Goal: Task Accomplishment & Management: Complete application form

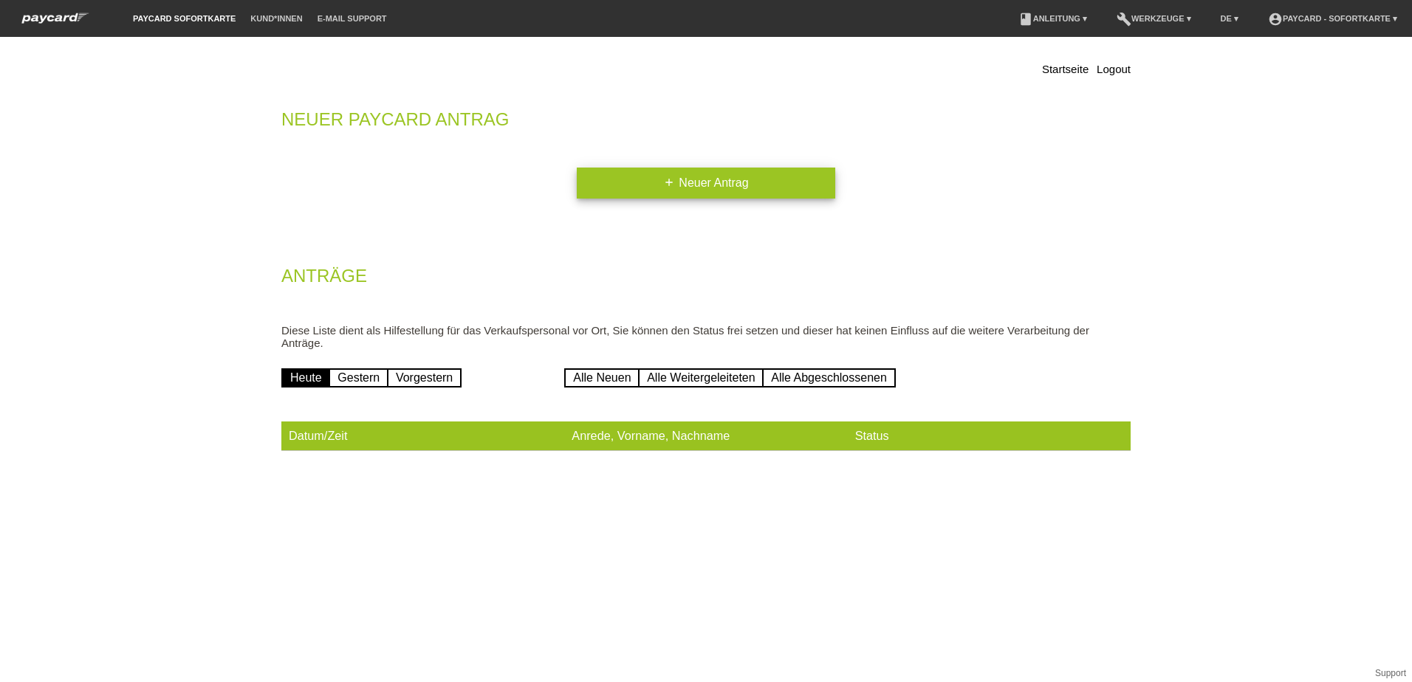
click at [659, 179] on link "add Neuer Antrag" at bounding box center [706, 183] width 258 height 31
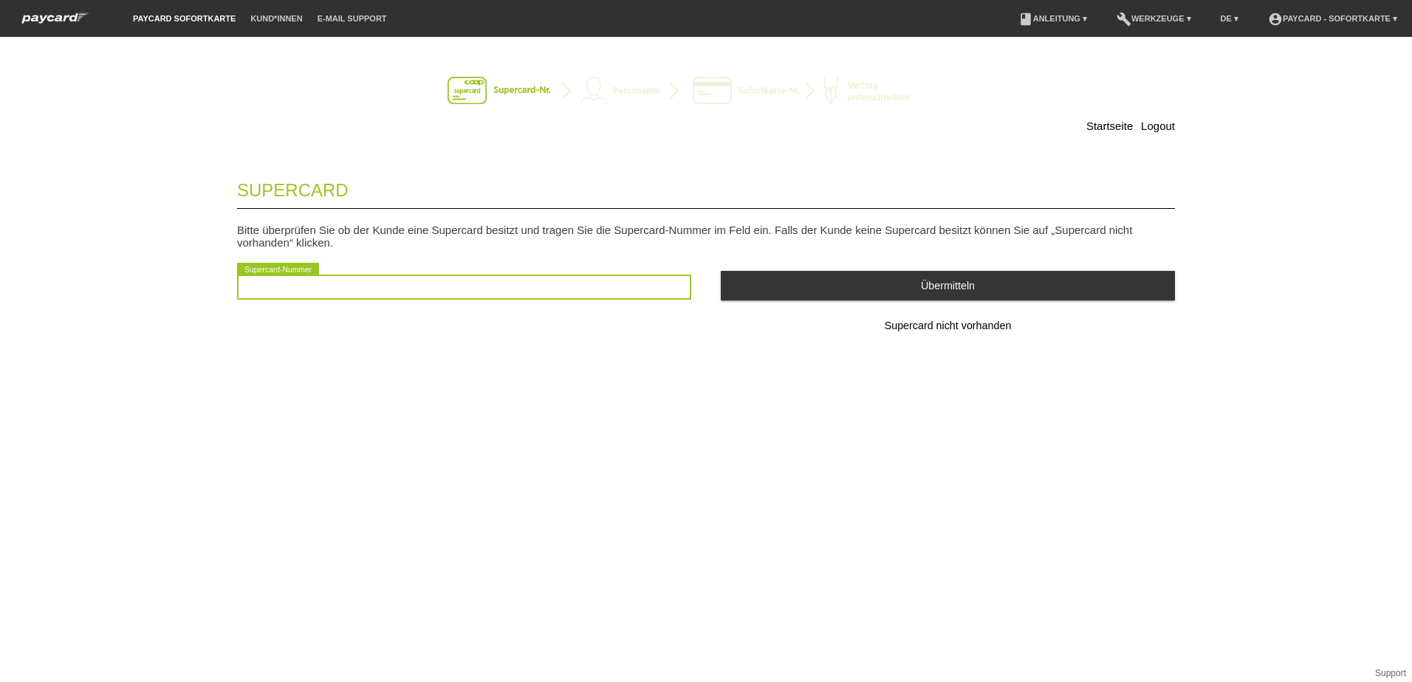
click at [348, 284] on input "text" at bounding box center [464, 287] width 454 height 25
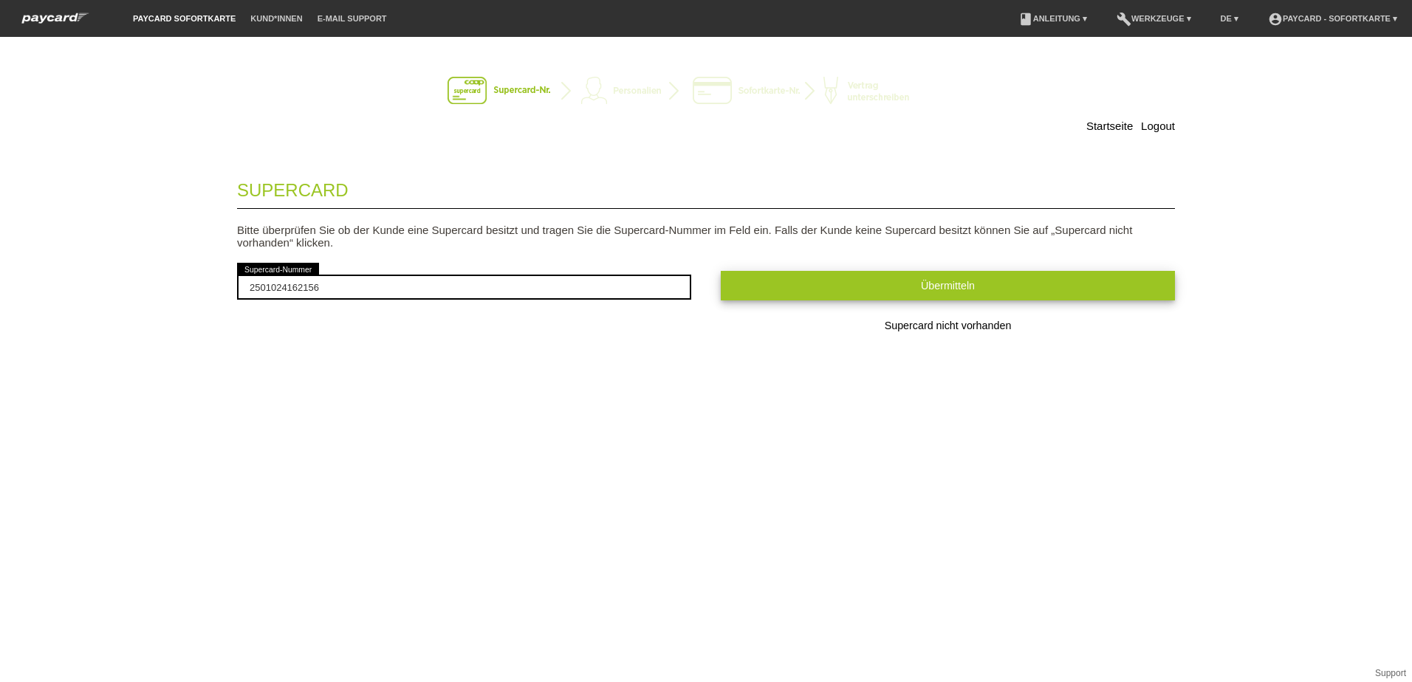
click at [984, 280] on button "Übermitteln" at bounding box center [948, 285] width 454 height 29
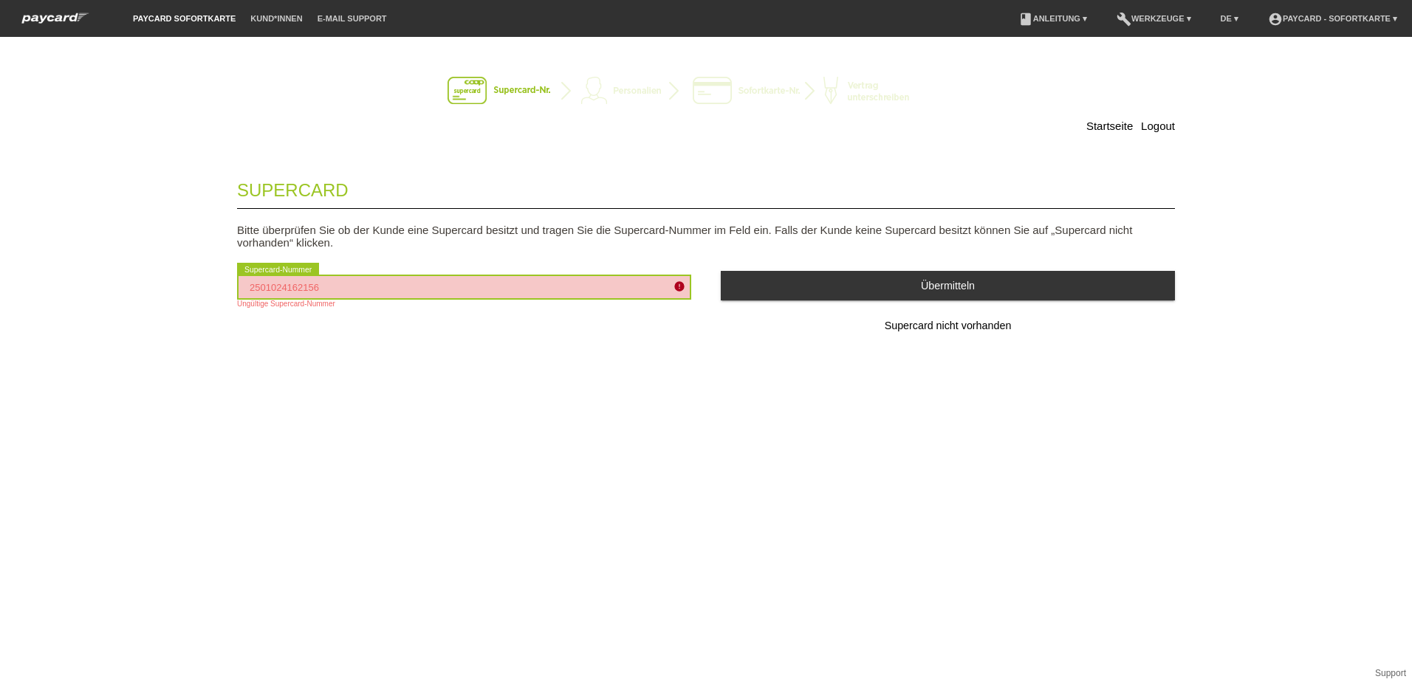
drag, startPoint x: 610, startPoint y: 286, endPoint x: 49, endPoint y: 284, distance: 561.1
click at [52, 281] on div "Startseite Logout Supercard Bitte überprüfen Sie ob der Kunde eine Supercard be…" at bounding box center [706, 359] width 1412 height 645
type input "2501024163156"
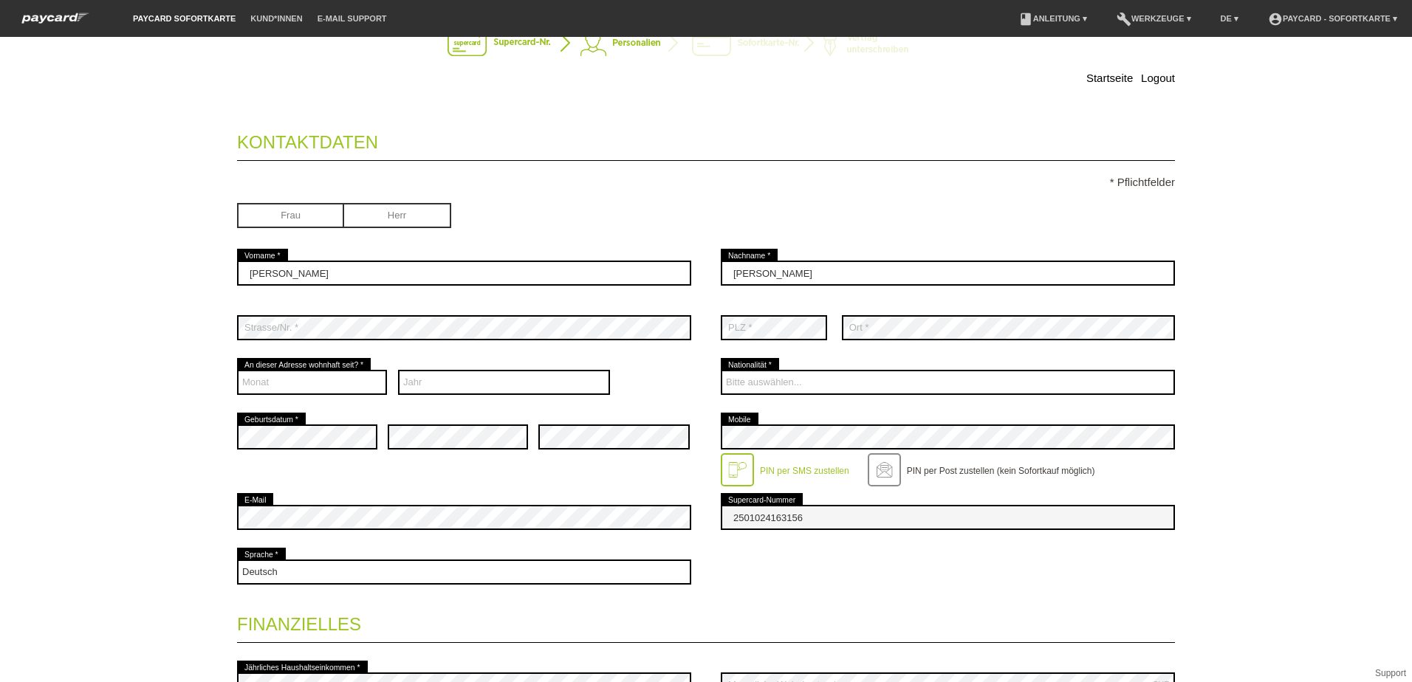
scroll to position [74, 0]
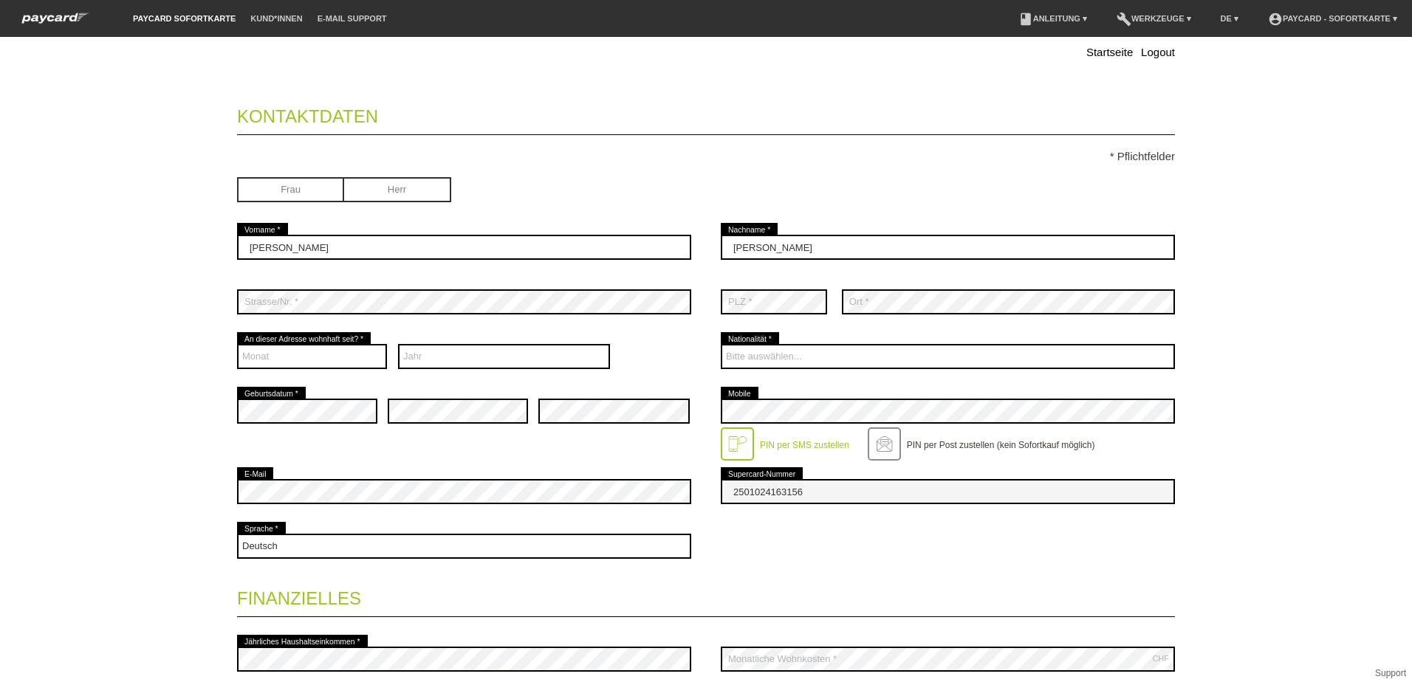
click at [385, 191] on input "radio" at bounding box center [397, 188] width 107 height 22
radio input "true"
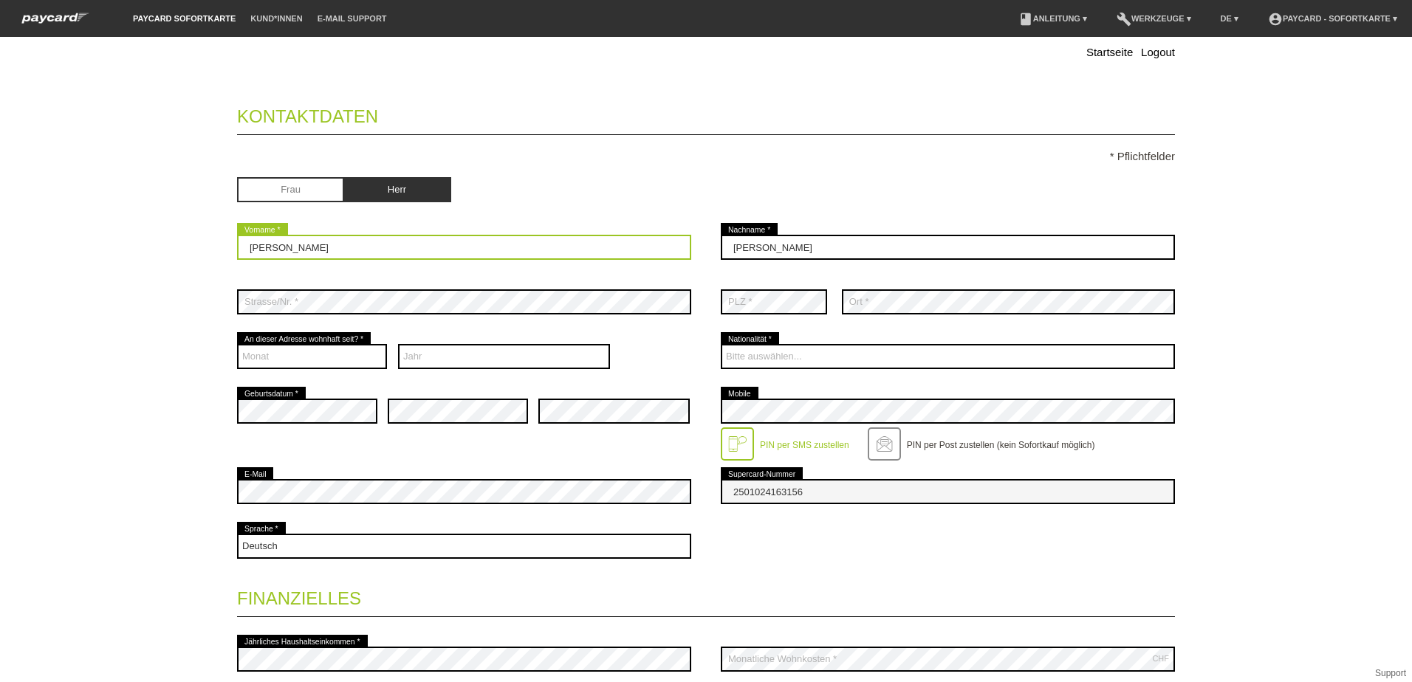
drag, startPoint x: 283, startPoint y: 248, endPoint x: 171, endPoint y: 265, distance: 112.8
click at [189, 259] on div "Startseite Logout Kontaktdaten * Pflichtfelder Frau Herr Claudia error 01" at bounding box center [706, 474] width 1034 height 992
type input "Christian"
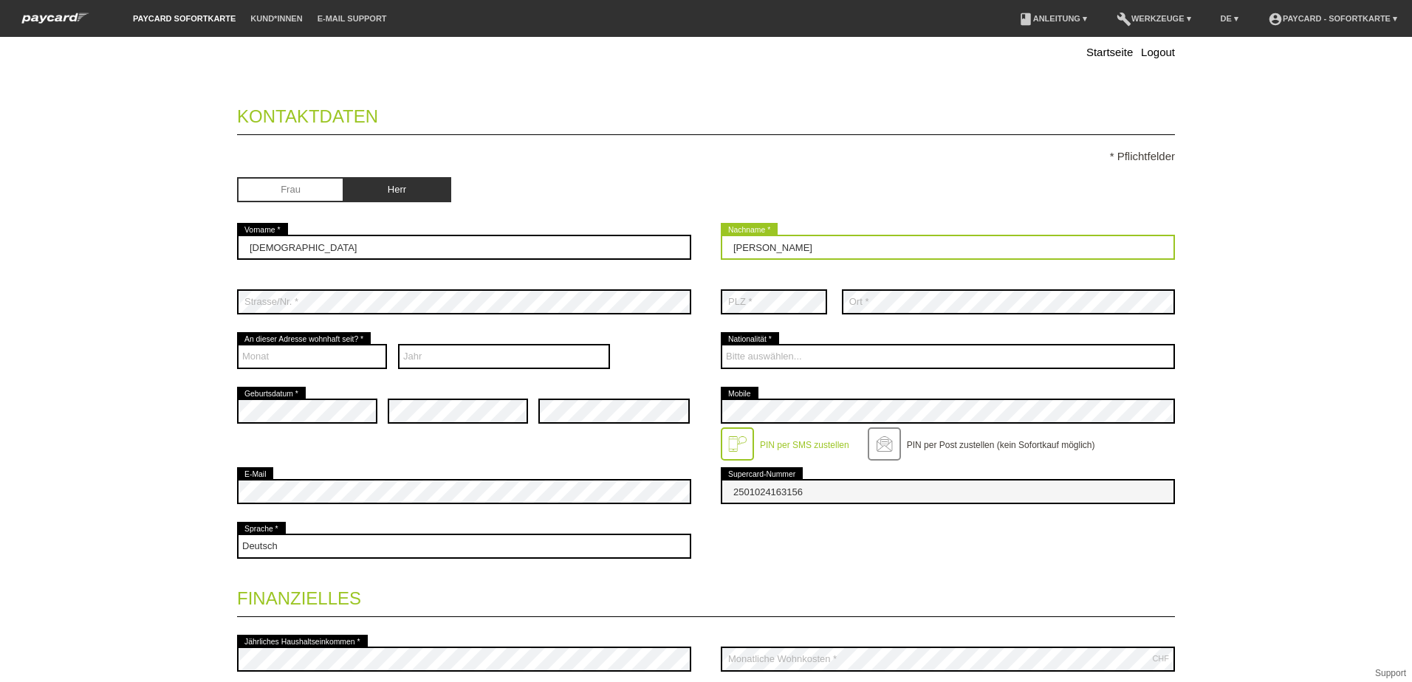
click at [814, 244] on input "Jakob-Licskai" at bounding box center [948, 247] width 454 height 25
type input "Jakob"
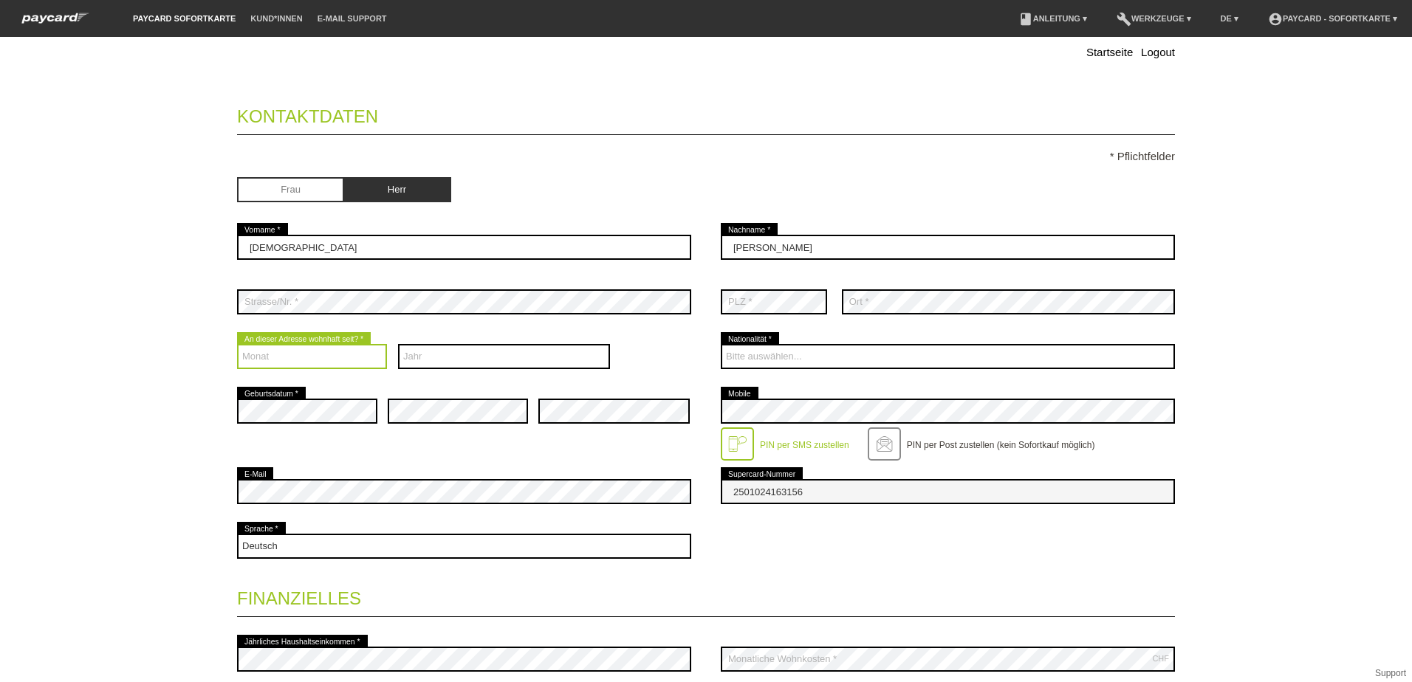
click at [318, 349] on select "Monat 01 02 03 04 05 06 07 08 09 10 11 12" at bounding box center [312, 356] width 150 height 25
click at [162, 325] on div "Startseite Logout Kontaktdaten * Pflichtfelder Frau Herr 01" at bounding box center [706, 359] width 1412 height 645
click at [338, 356] on select "Monat 01 02 03 04 05 06 07 08 09 10 11 12" at bounding box center [312, 356] width 150 height 25
click at [320, 346] on select "Monat 01 02 03 04 05 06 07 08 09 10 11 12" at bounding box center [312, 356] width 150 height 25
click at [320, 351] on select "Monat 01 02 03 04 05 06 07 08 09 10 11 12" at bounding box center [312, 356] width 150 height 25
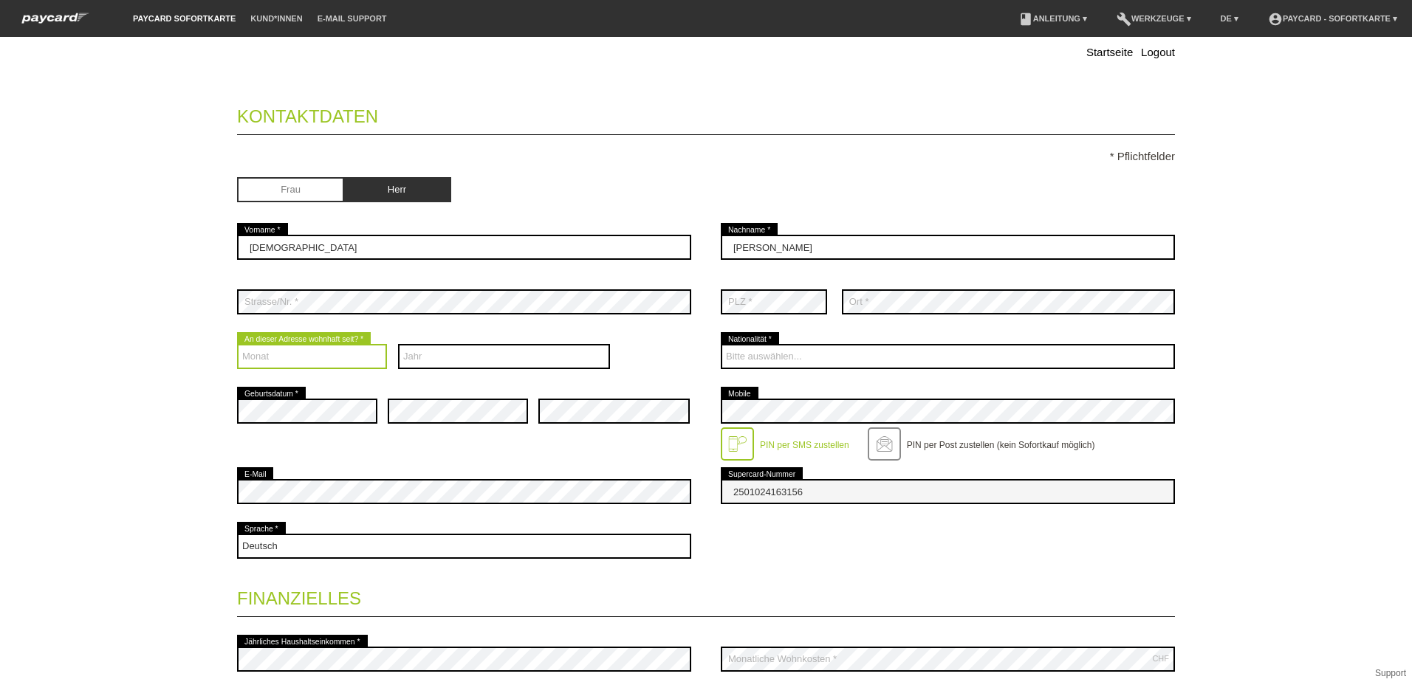
click at [321, 351] on select "Monat 01 02 03 04 05 06 07 08 09 10 11 12" at bounding box center [312, 356] width 150 height 25
click at [286, 356] on select "Monat 01 02 03 04 05 06 07 08 09 10 11 12" at bounding box center [312, 356] width 150 height 25
select select "01"
click at [237, 344] on select "Monat 01 02 03 04 05 06 07 08 09 10 11 12" at bounding box center [312, 356] width 150 height 25
click at [489, 346] on select "Jahr 2025 2024 2023 2022 2021 2020 2019 2018 2017 2016" at bounding box center [504, 356] width 213 height 25
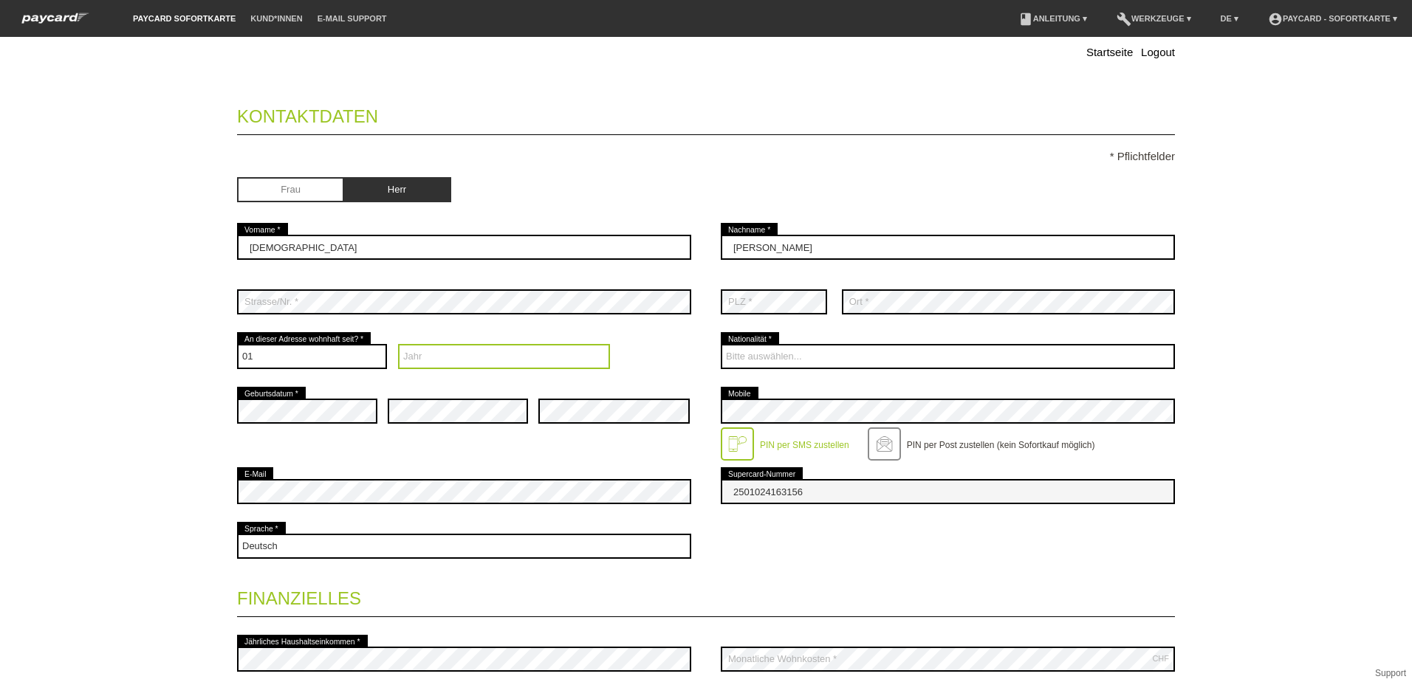
select select "2017"
click at [398, 344] on select "Jahr 2025 2024 2023 2022 2021 2020 2019 2018 2017 2016" at bounding box center [504, 356] width 213 height 25
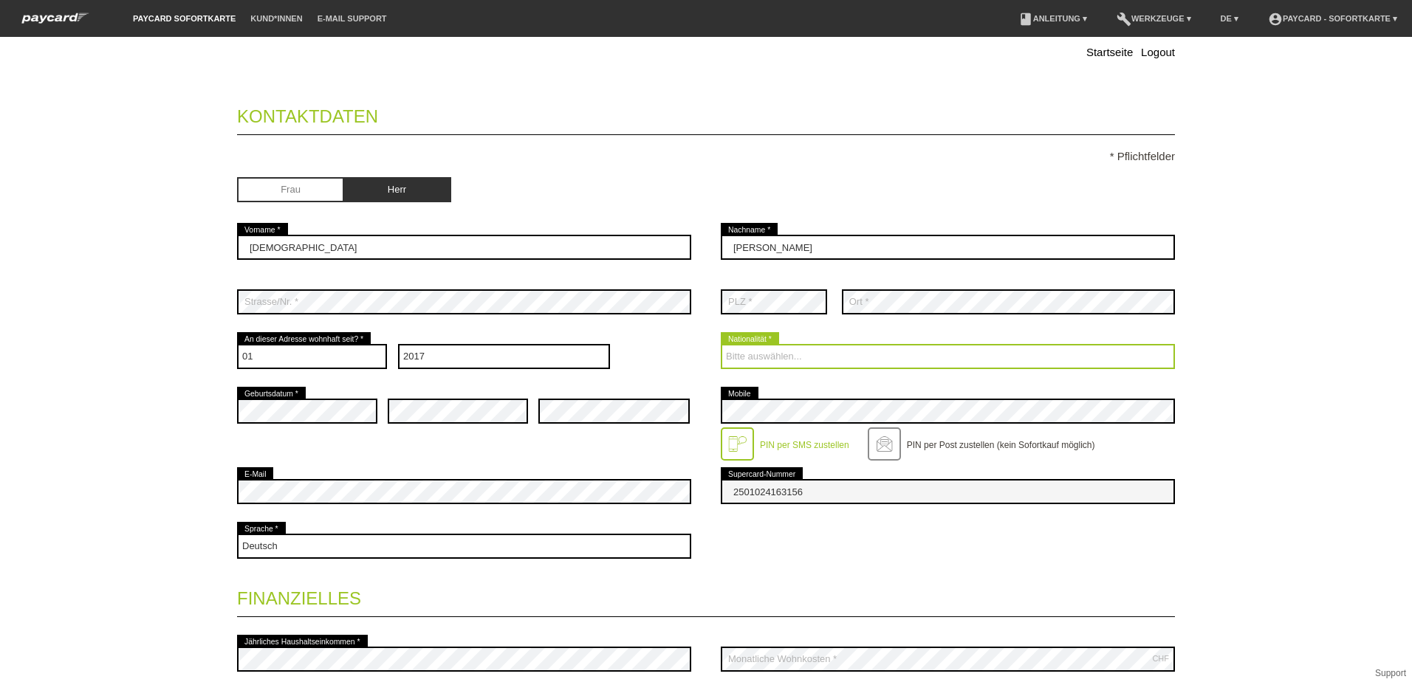
click at [846, 355] on select "Bitte auswählen... Schweiz Deutschland Liechtenstein Österreich ------------ Af…" at bounding box center [948, 356] width 454 height 25
select select "CH"
click at [721, 344] on select "Bitte auswählen... Schweiz Deutschland Liechtenstein Österreich ------------ Af…" at bounding box center [948, 356] width 454 height 25
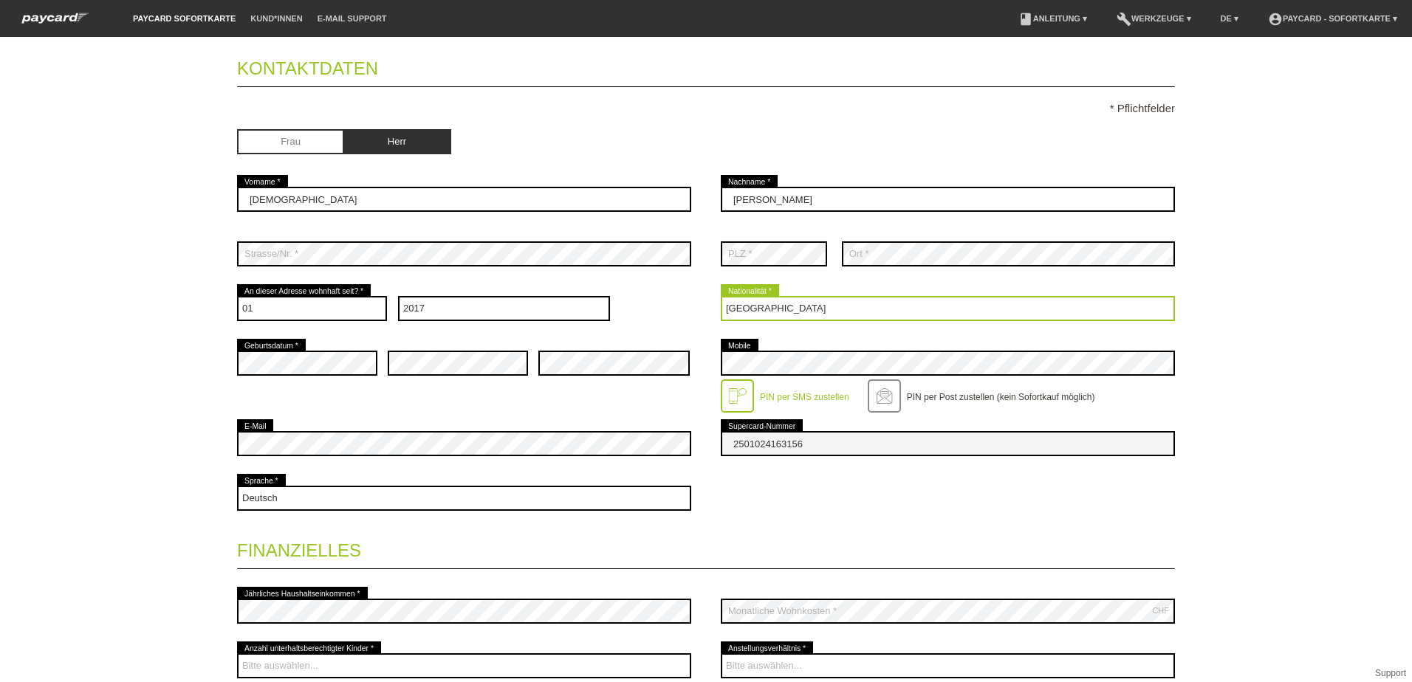
scroll to position [148, 0]
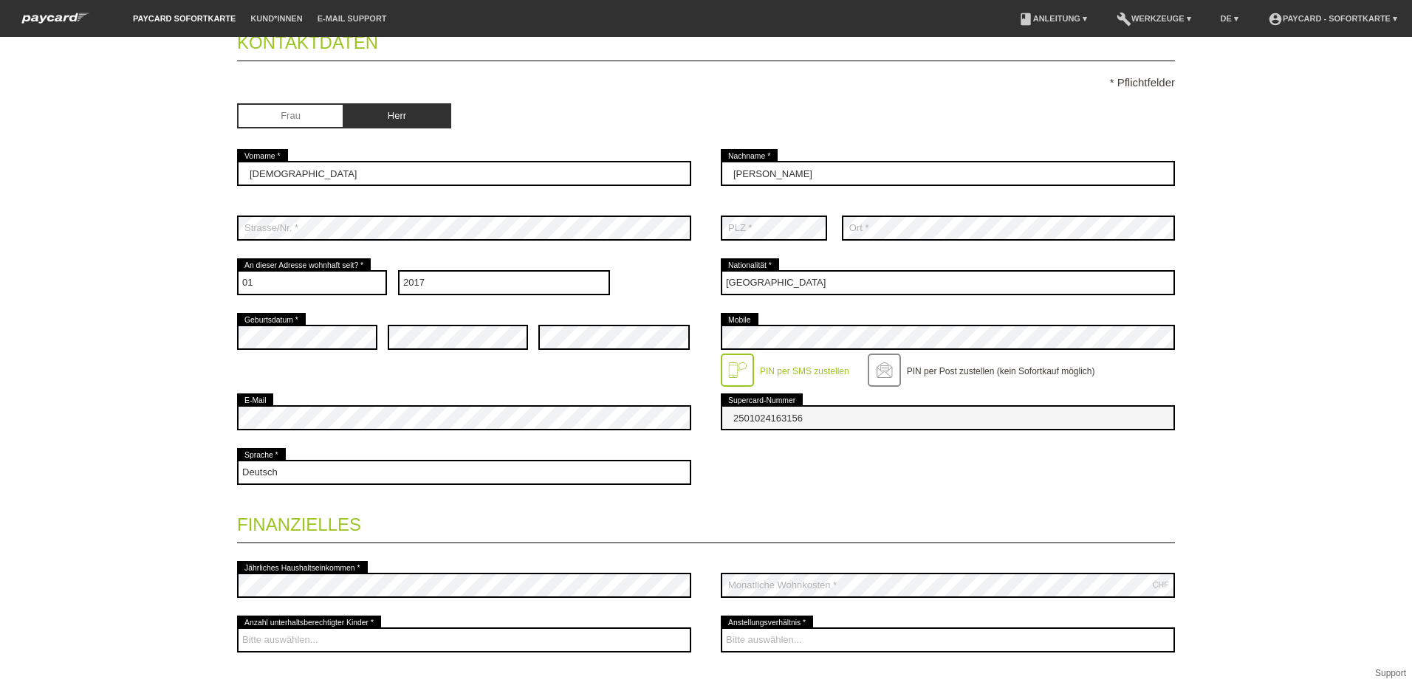
click at [613, 368] on div "error Geburtsdatum * error error error Mobile" at bounding box center [706, 350] width 938 height 80
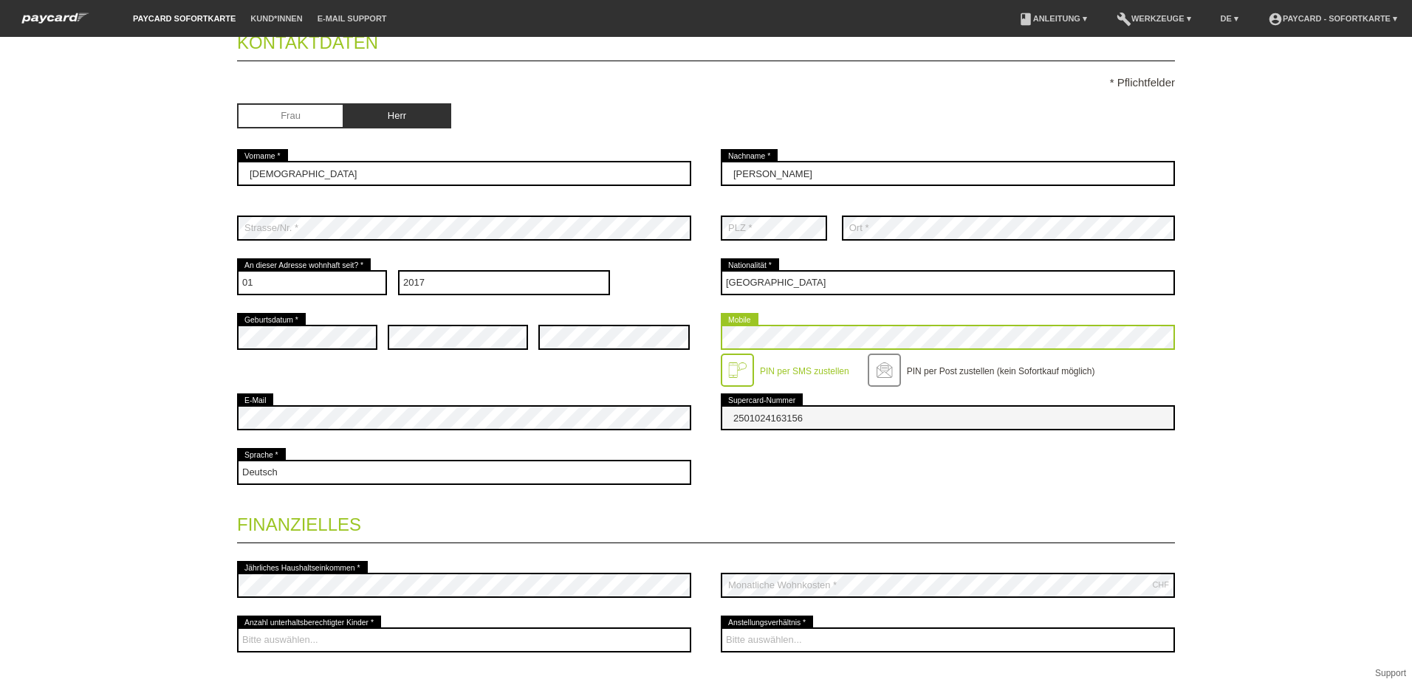
click at [596, 340] on div "error Geburtsdatum * error error error Mobile" at bounding box center [706, 350] width 938 height 80
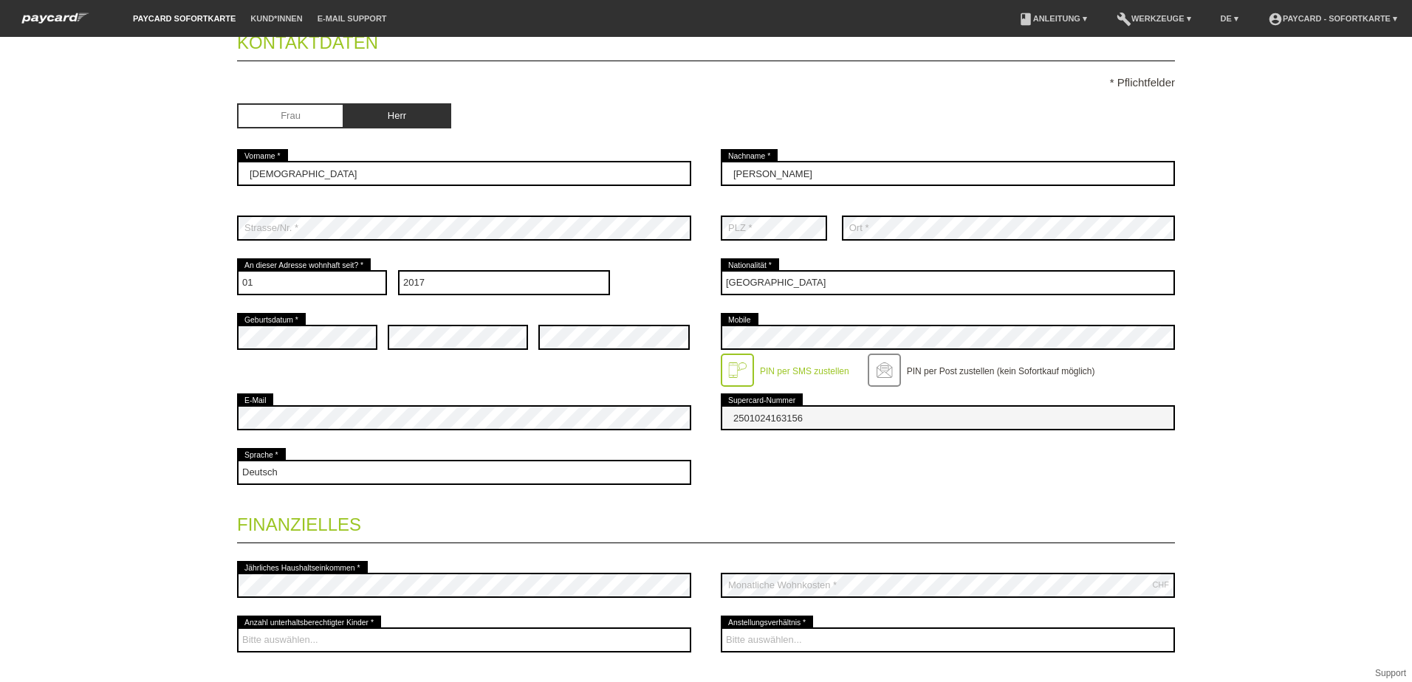
click at [1295, 313] on div "Startseite Logout Kontaktdaten * Pflichtfelder Frau Herr 01" at bounding box center [706, 359] width 1412 height 645
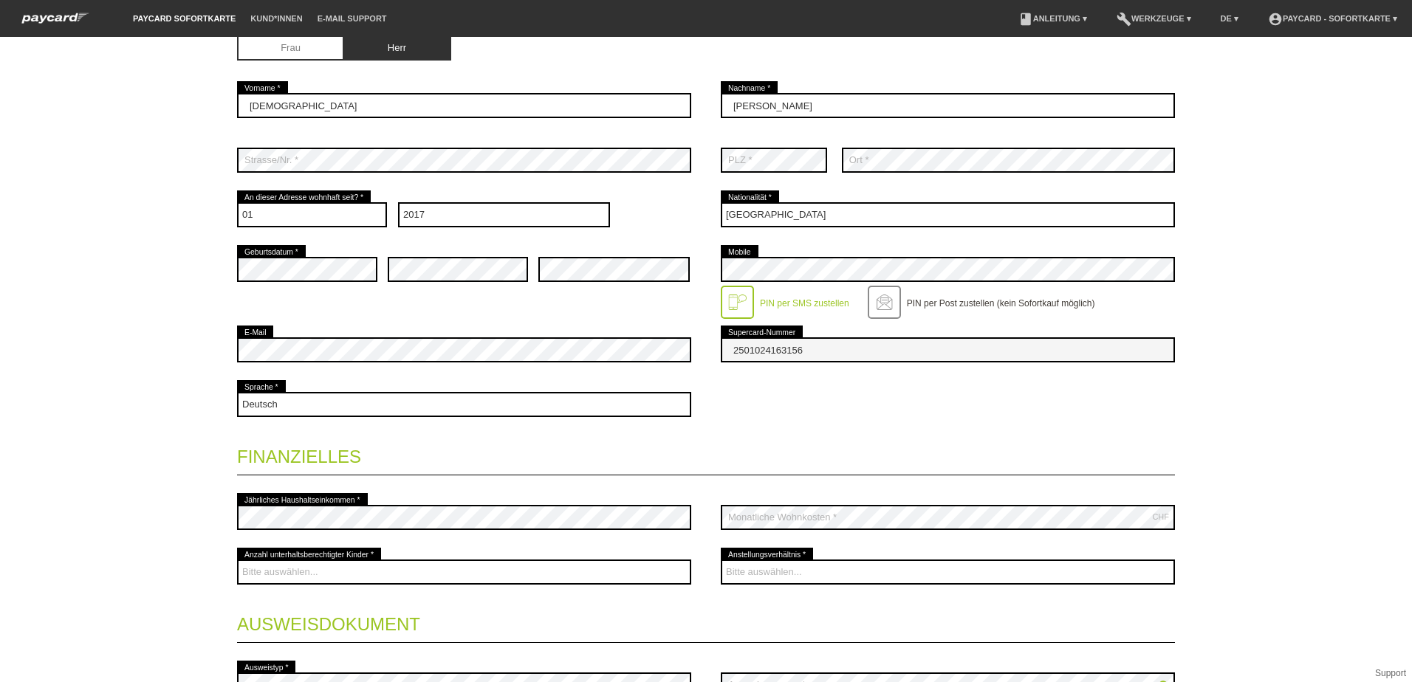
scroll to position [295, 0]
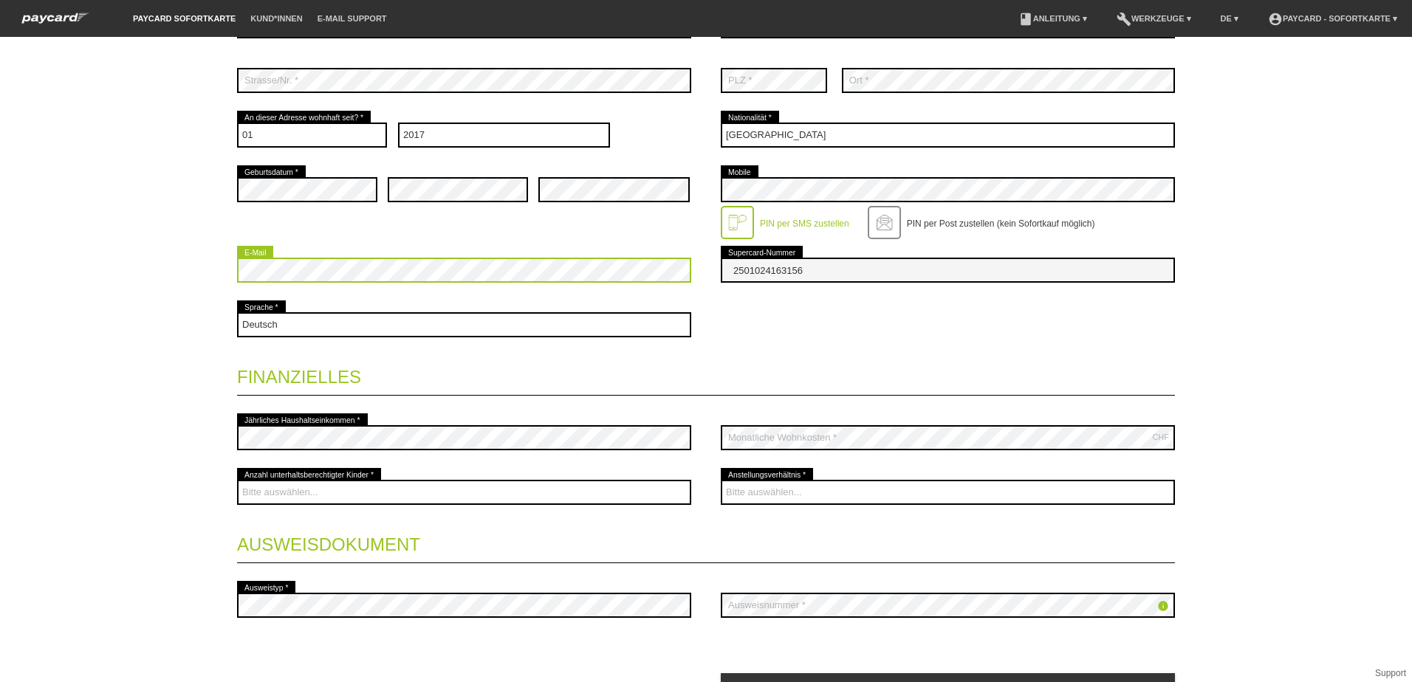
click at [159, 276] on div "Startseite Logout Kontaktdaten * Pflichtfelder Frau Herr 01" at bounding box center [706, 359] width 1412 height 645
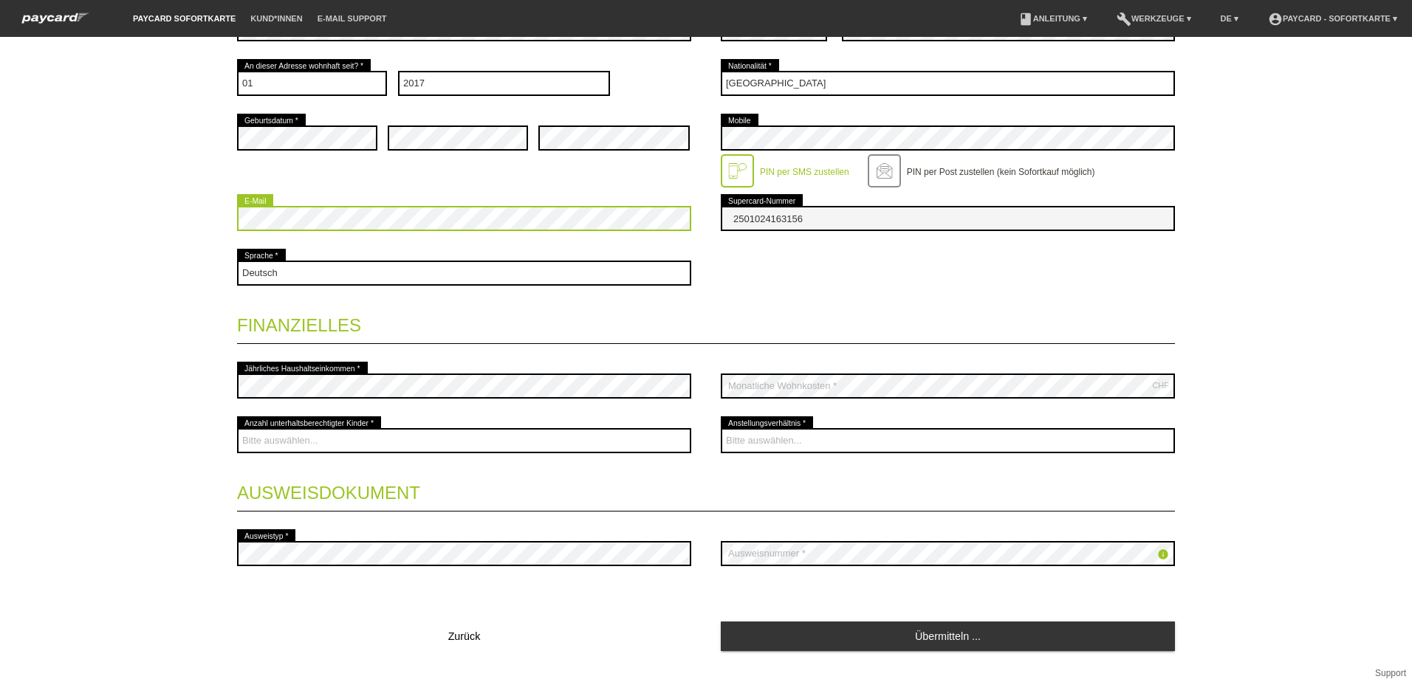
scroll to position [369, 0]
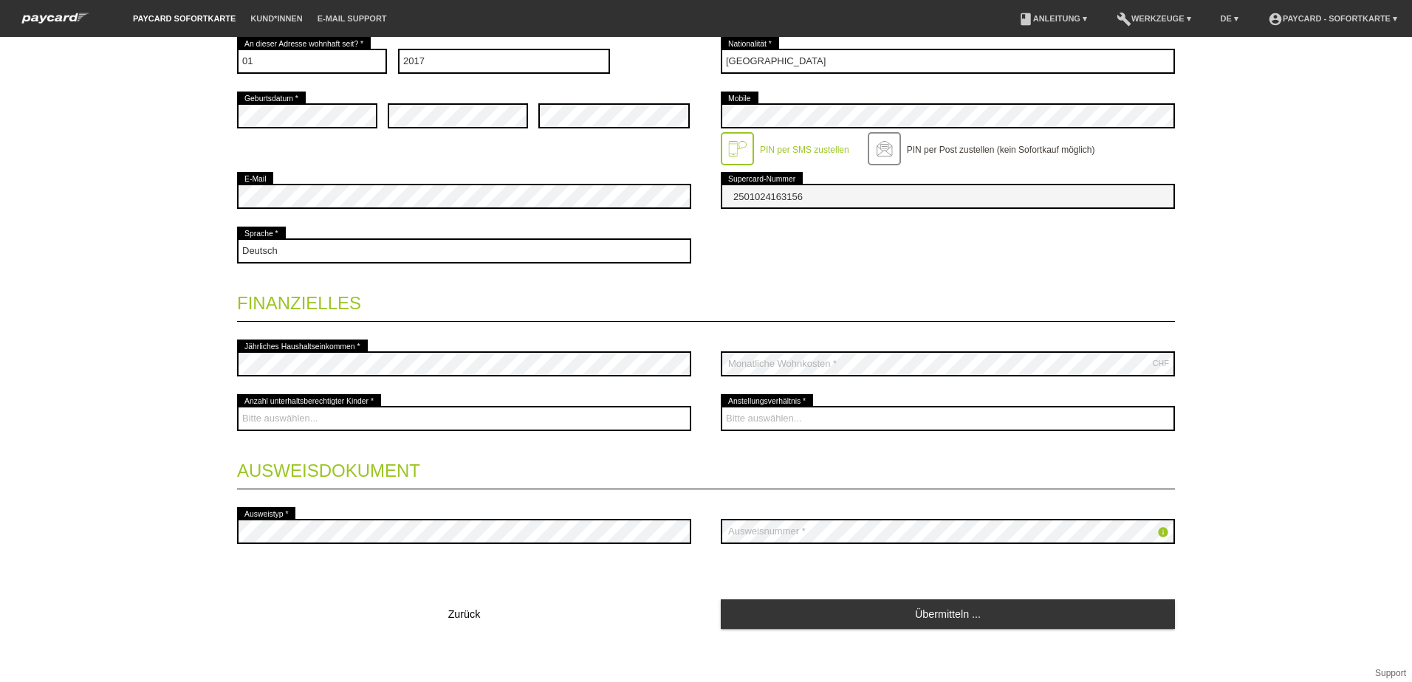
click at [1152, 277] on div "Deutsch Français Italiano English error Sprache *" at bounding box center [706, 251] width 938 height 55
click at [1361, 165] on div "Startseite Logout Kontaktdaten * Pflichtfelder Frau Herr 01" at bounding box center [706, 359] width 1412 height 645
